Goal: Find specific page/section: Find specific page/section

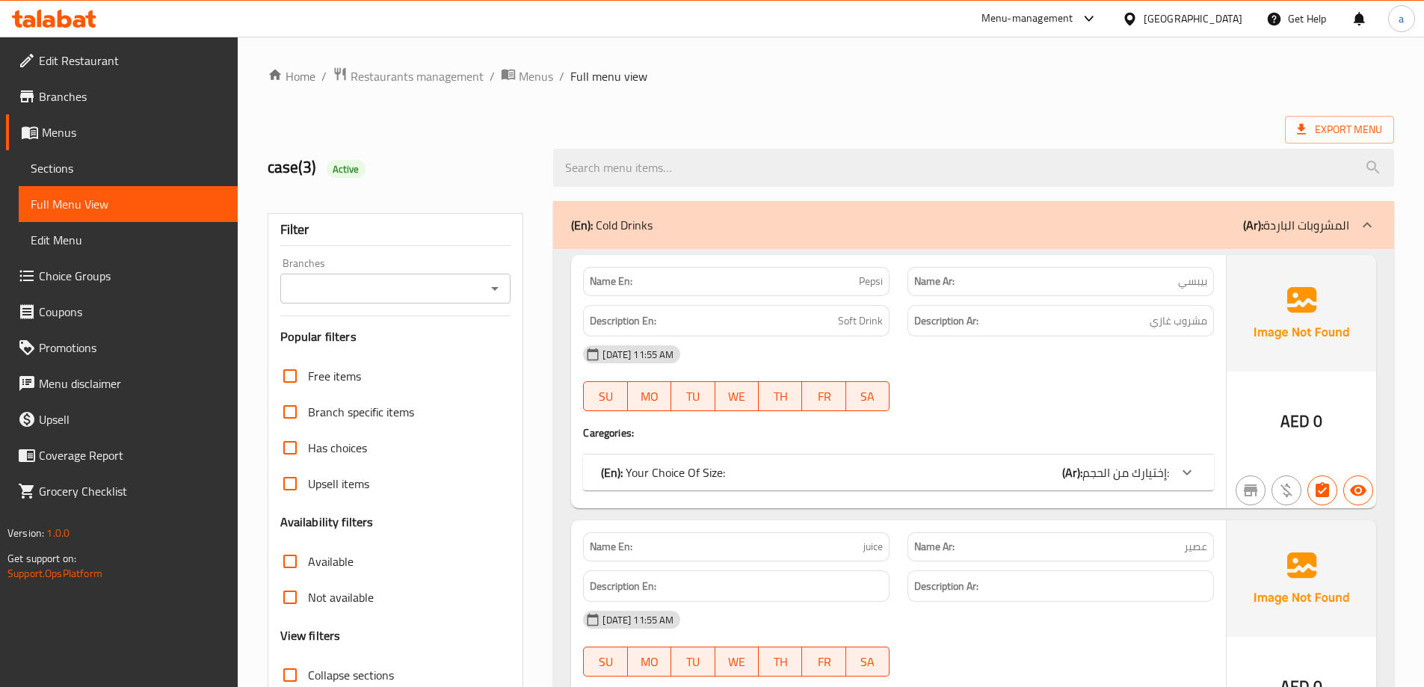
click at [1170, 11] on div "[GEOGRAPHIC_DATA]" at bounding box center [1193, 18] width 99 height 16
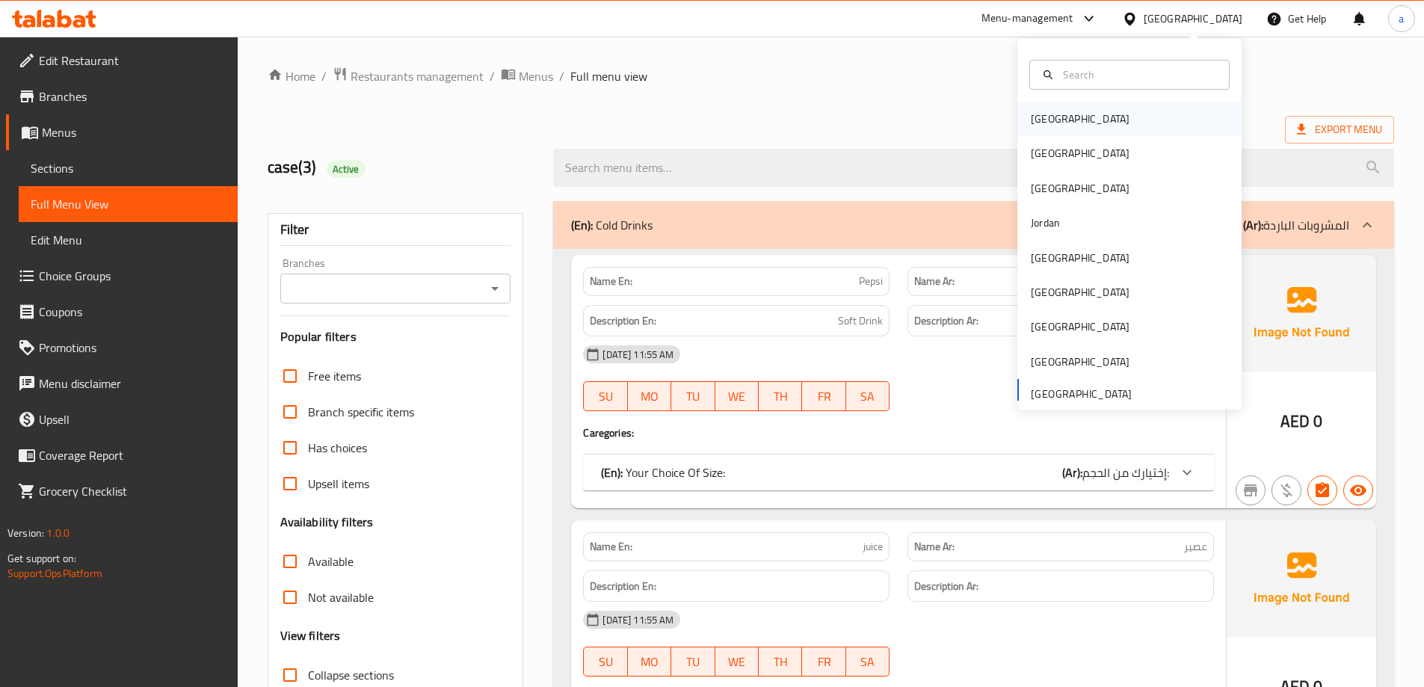
click at [1061, 125] on div "[GEOGRAPHIC_DATA]" at bounding box center [1080, 119] width 123 height 34
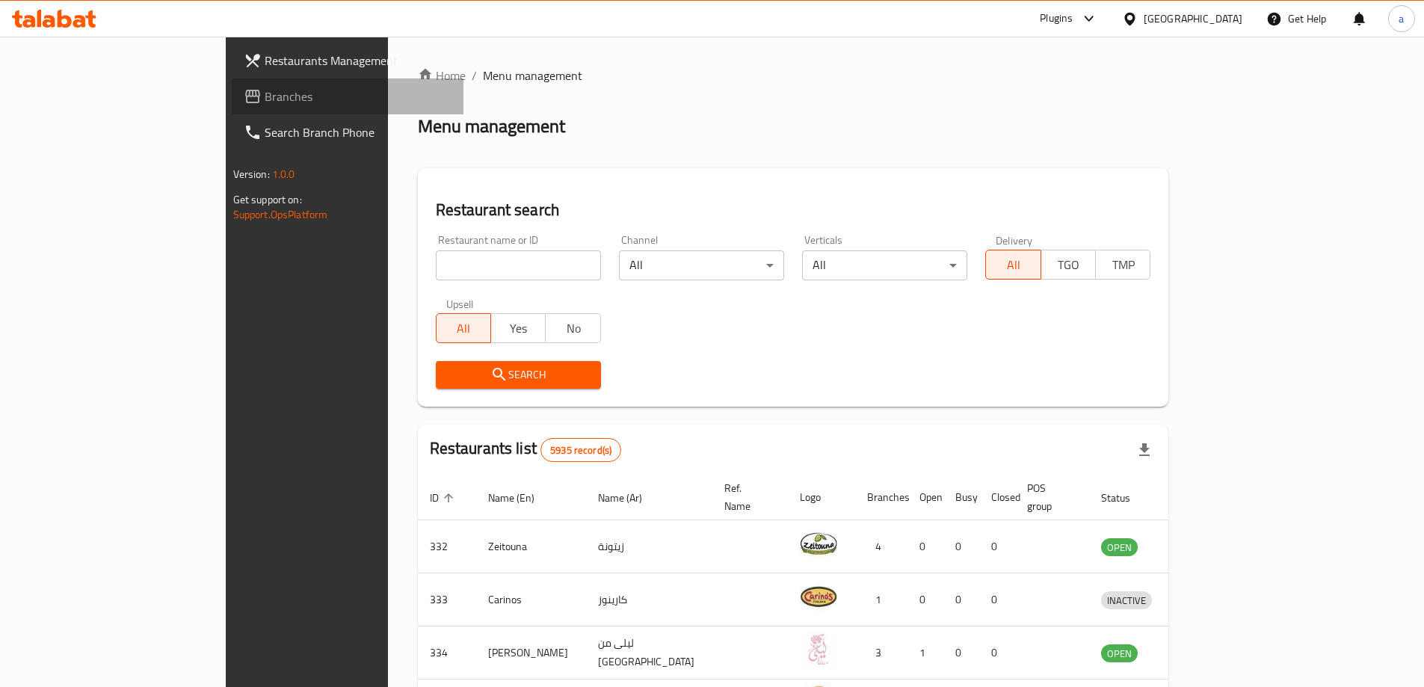
click at [232, 110] on link "Branches" at bounding box center [348, 97] width 232 height 36
